Goal: Information Seeking & Learning: Find specific page/section

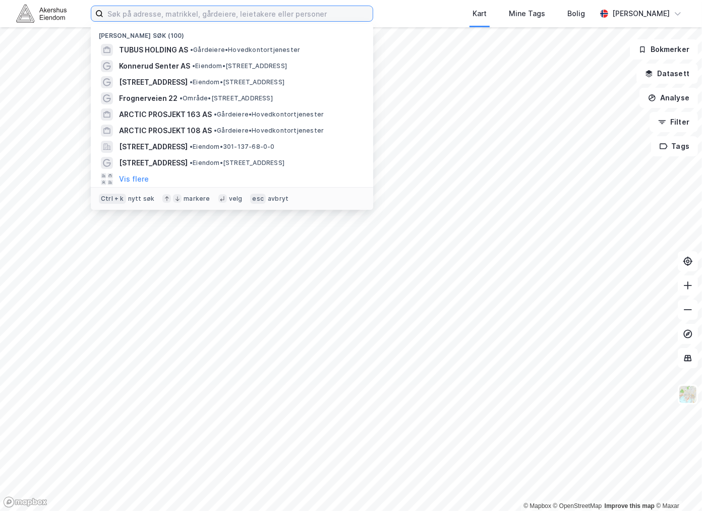
click at [135, 9] on input at bounding box center [237, 13] width 269 height 15
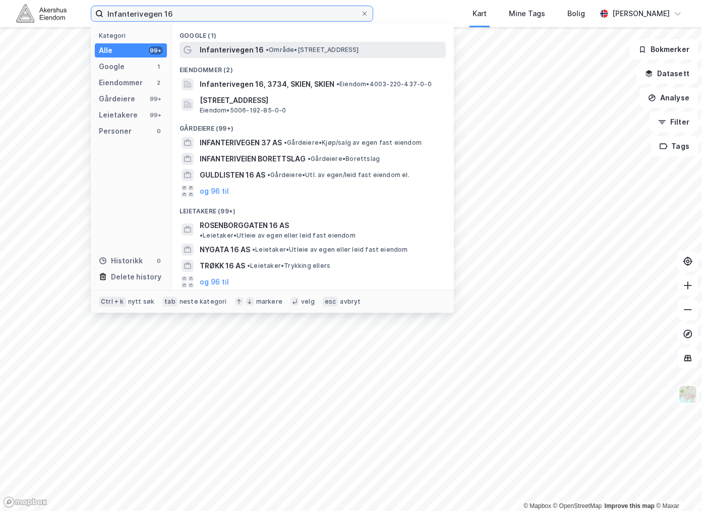
type input "Infanterivegen 16"
click at [242, 51] on span "Infanterivegen 16" at bounding box center [232, 50] width 64 height 12
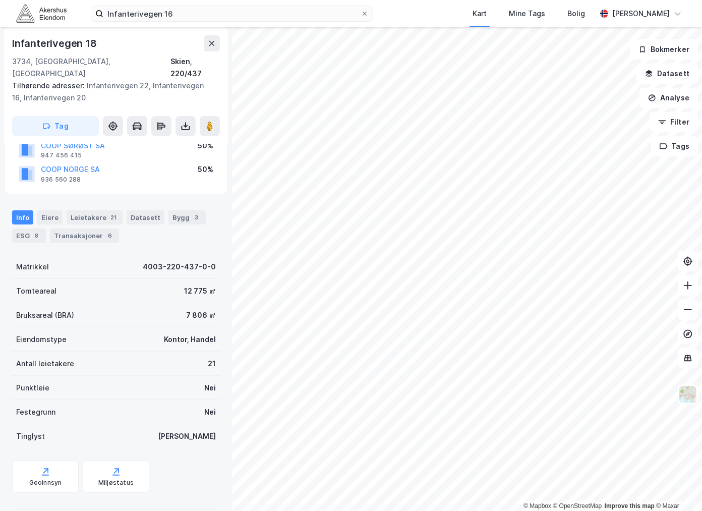
scroll to position [86, 0]
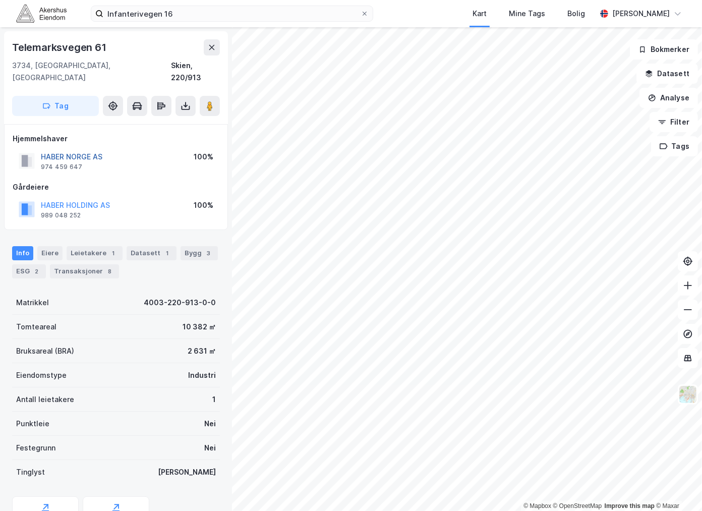
click at [0, 0] on button "HABER NORGE AS" at bounding box center [0, 0] width 0 height 0
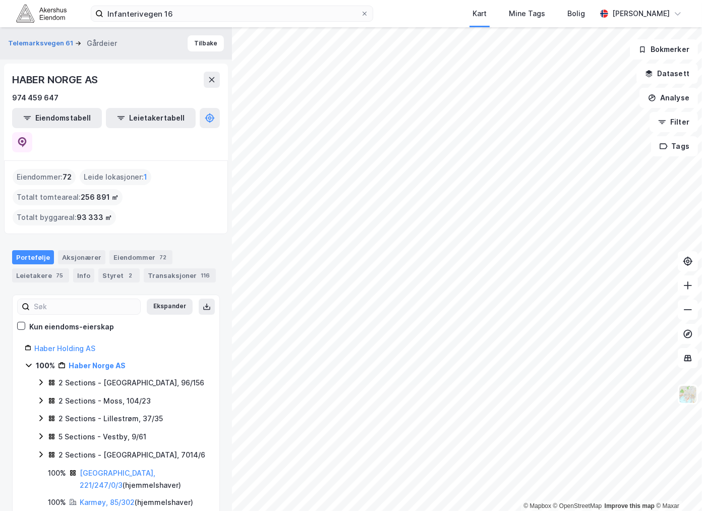
click at [27, 84] on div "HABER NORGE AS" at bounding box center [56, 80] width 88 height 16
